Goal: Task Accomplishment & Management: Manage account settings

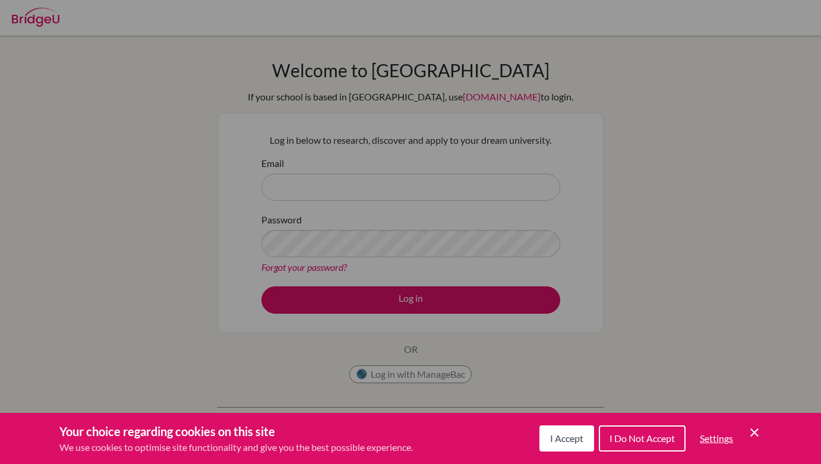
click at [556, 439] on span "I Accept" at bounding box center [566, 437] width 33 height 11
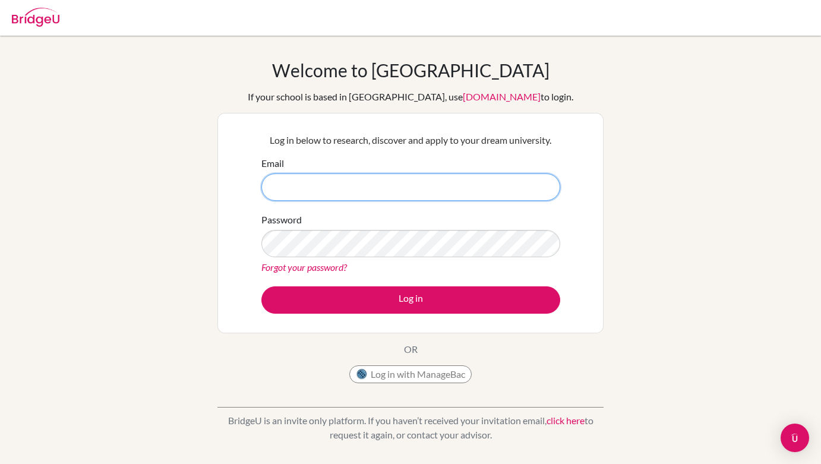
click at [358, 191] on input "Email" at bounding box center [410, 186] width 299 height 27
type input "[EMAIL_ADDRESS][DOMAIN_NAME]"
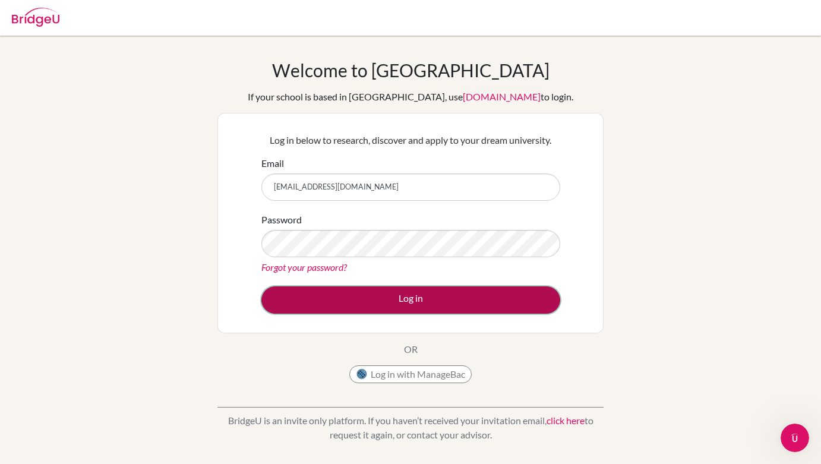
click at [432, 305] on button "Log in" at bounding box center [410, 299] width 299 height 27
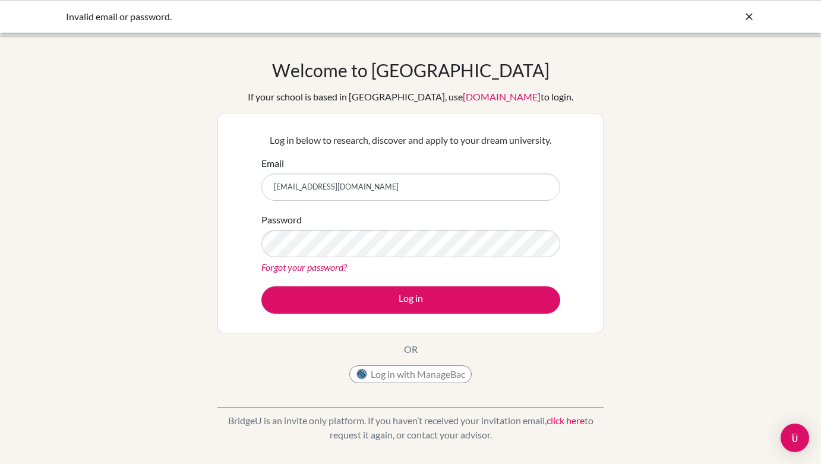
click at [755, 11] on div "Invalid email or password." at bounding box center [410, 16] width 821 height 33
click at [745, 11] on icon at bounding box center [749, 17] width 12 height 12
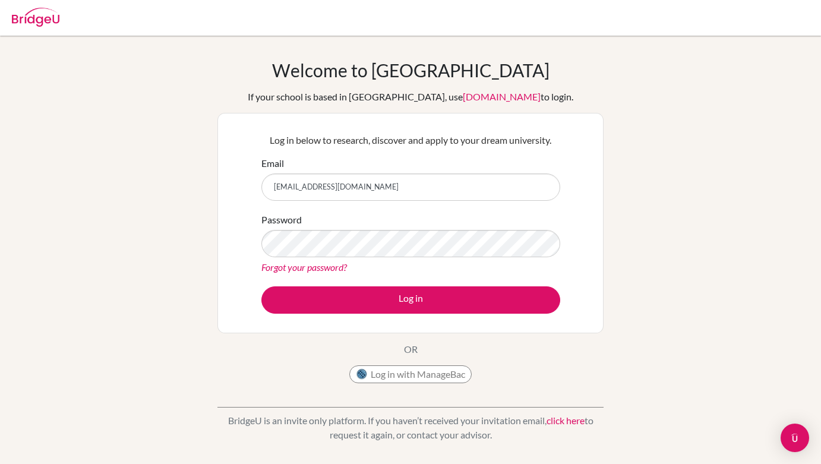
click at [379, 270] on div "Forgot your password?" at bounding box center [410, 267] width 299 height 14
click at [261, 286] on button "Log in" at bounding box center [410, 299] width 299 height 27
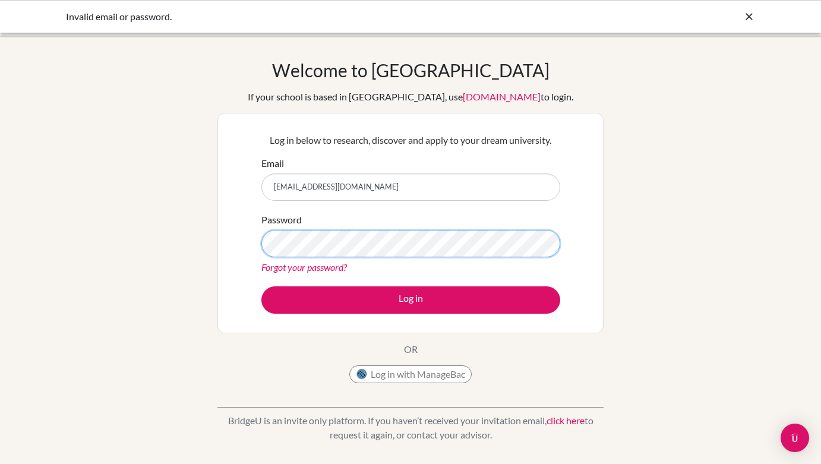
click at [261, 286] on button "Log in" at bounding box center [410, 299] width 299 height 27
click at [745, 15] on icon at bounding box center [749, 17] width 12 height 12
click at [750, 17] on icon at bounding box center [749, 17] width 12 height 12
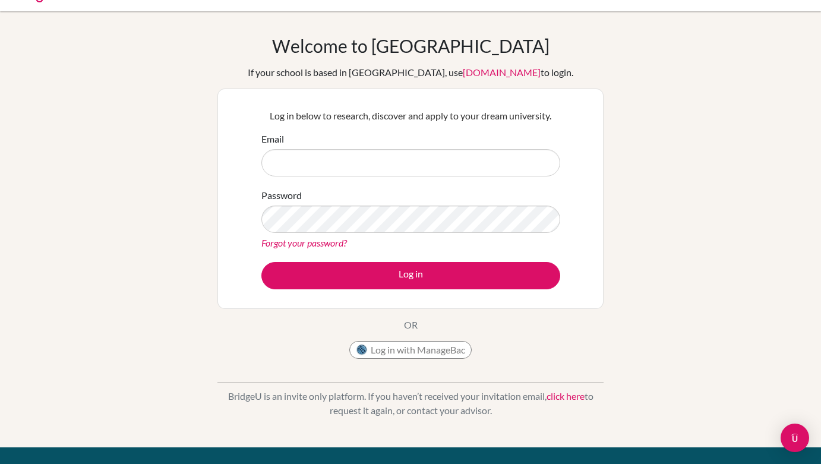
scroll to position [33, 0]
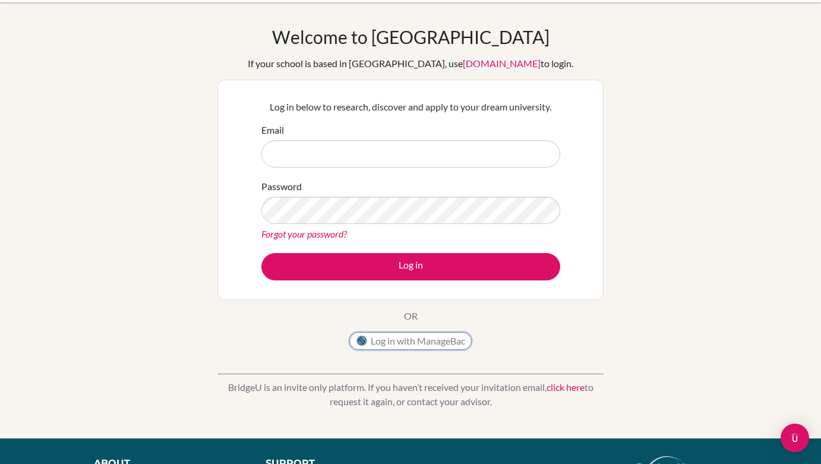
click at [426, 341] on button "Log in with ManageBac" at bounding box center [410, 341] width 122 height 18
